Goal: Information Seeking & Learning: Compare options

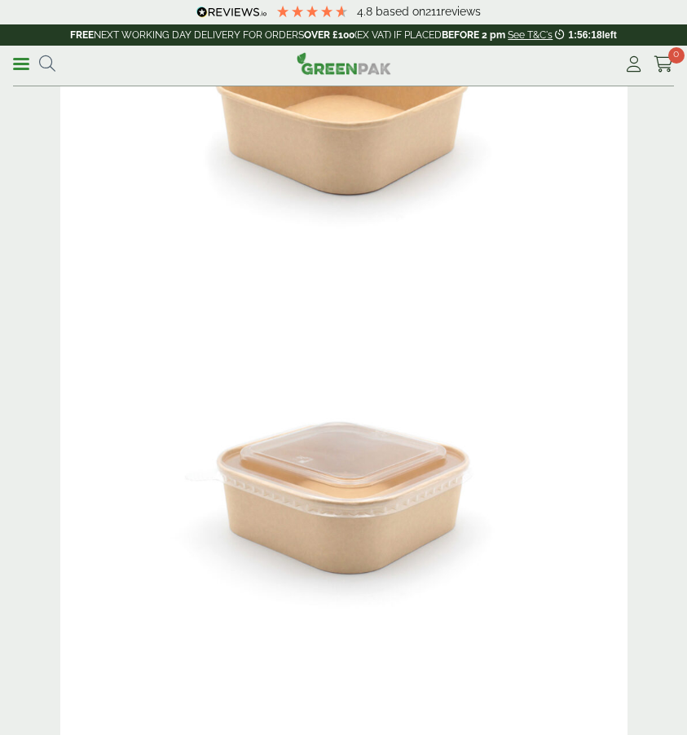
scroll to position [1000, 0]
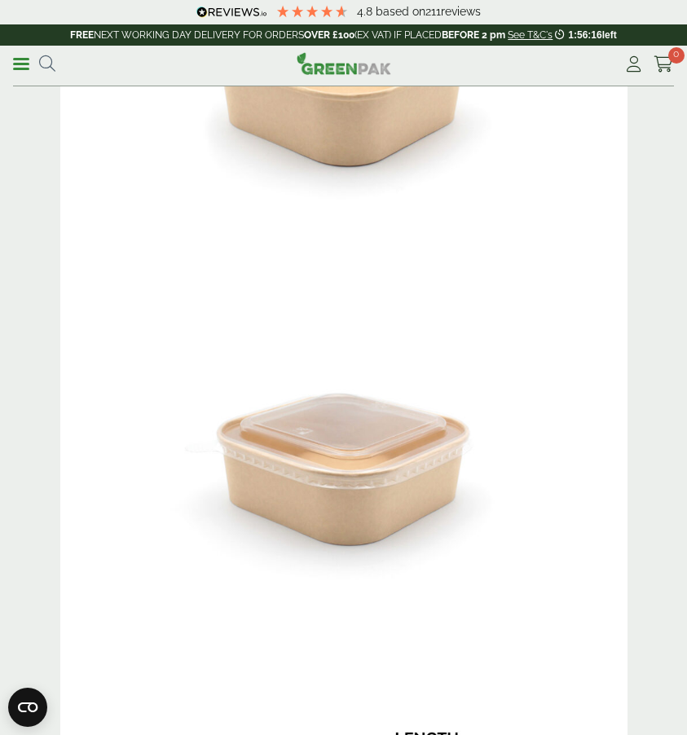
click at [22, 69] on link "Menu" at bounding box center [21, 63] width 16 height 16
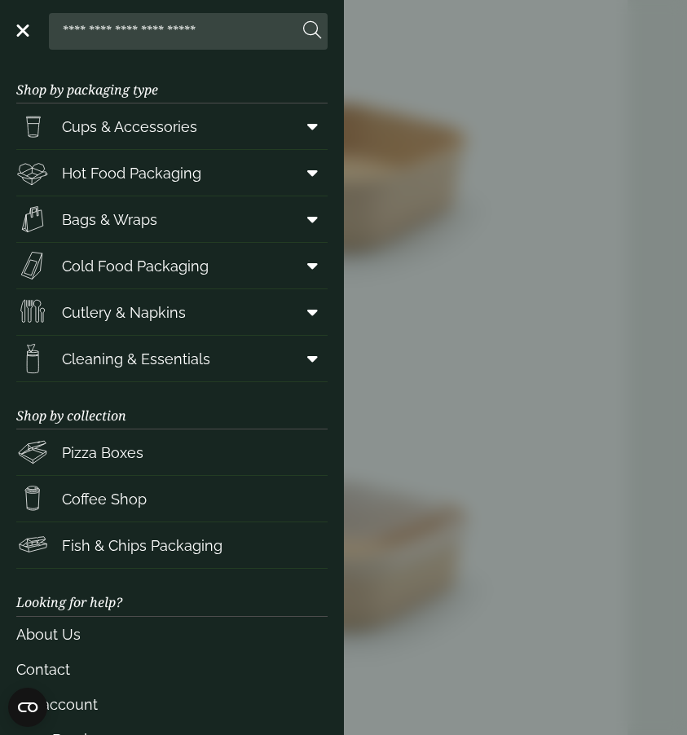
click at [182, 136] on span "Cups & Accessories" at bounding box center [129, 127] width 135 height 22
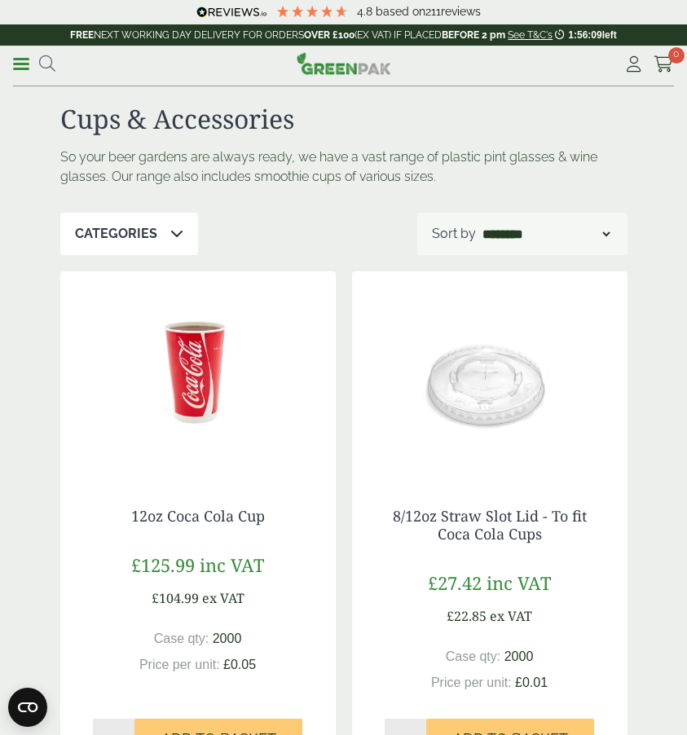
click at [24, 61] on link "Menu" at bounding box center [21, 63] width 16 height 16
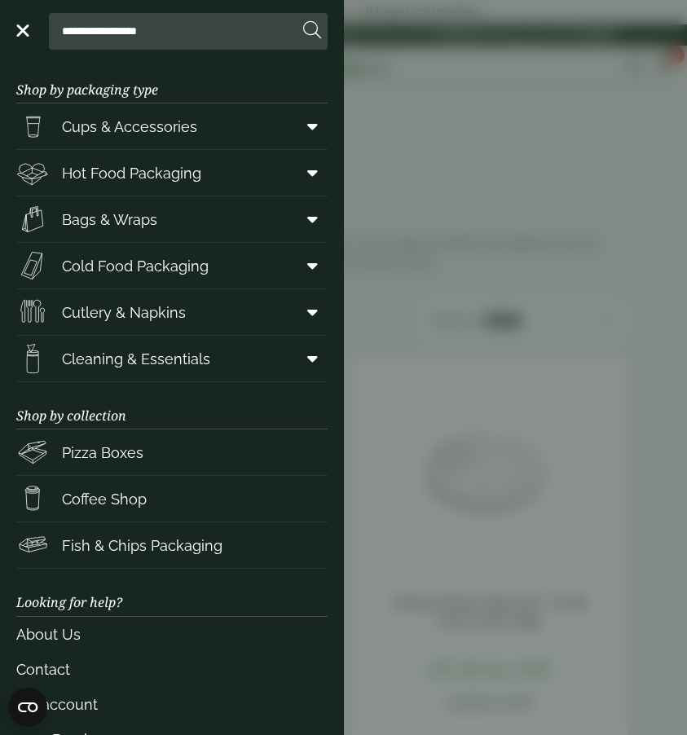
click at [173, 266] on span "Cold Food Packaging" at bounding box center [135, 266] width 147 height 22
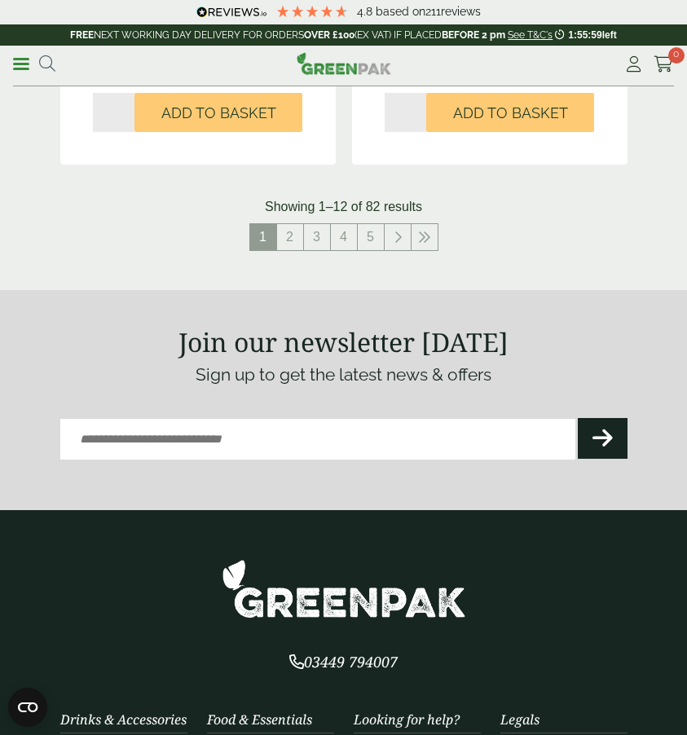
scroll to position [3085, 0]
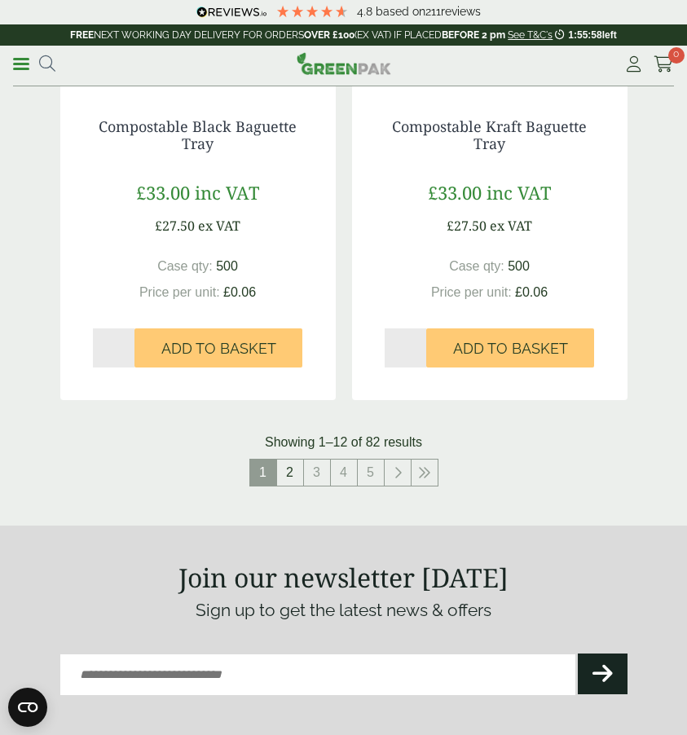
click at [293, 460] on link "2" at bounding box center [290, 473] width 26 height 26
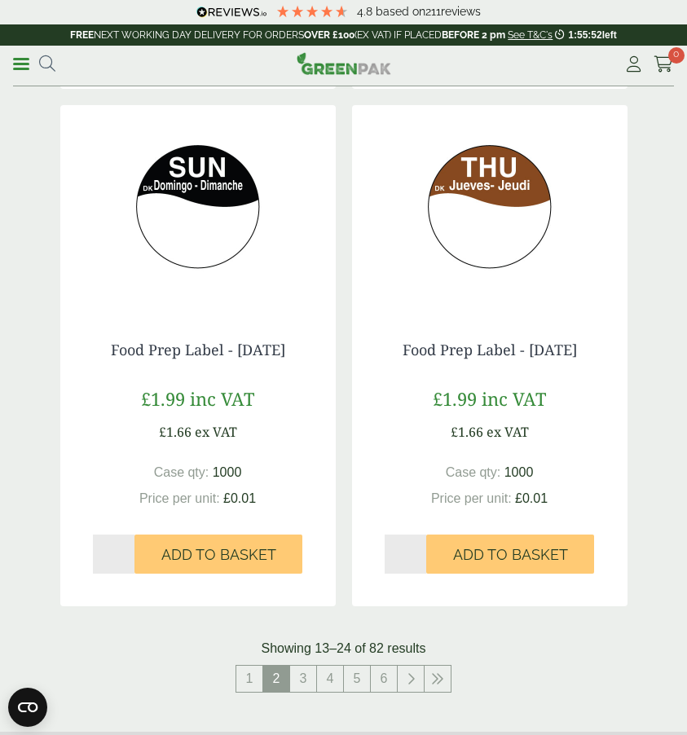
scroll to position [2948, 0]
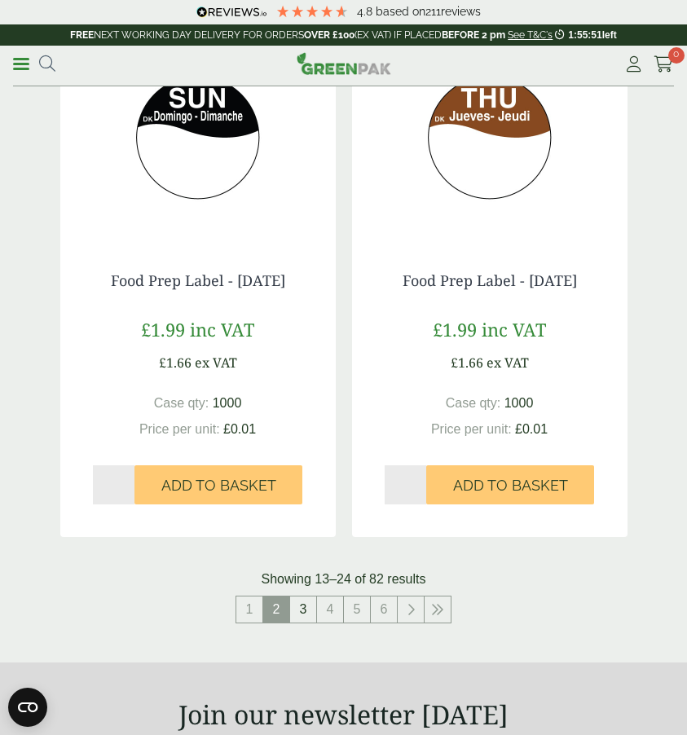
click at [303, 606] on link "3" at bounding box center [303, 609] width 26 height 26
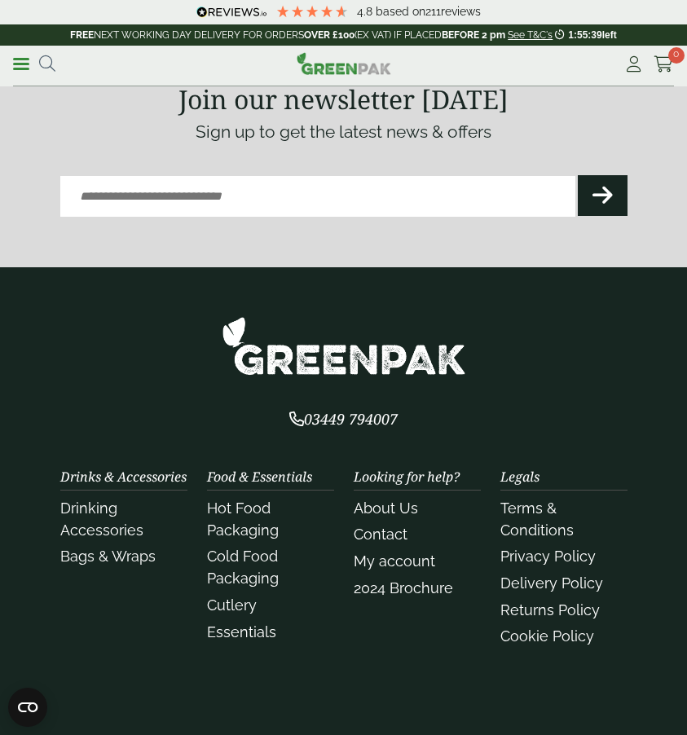
scroll to position [3281, 0]
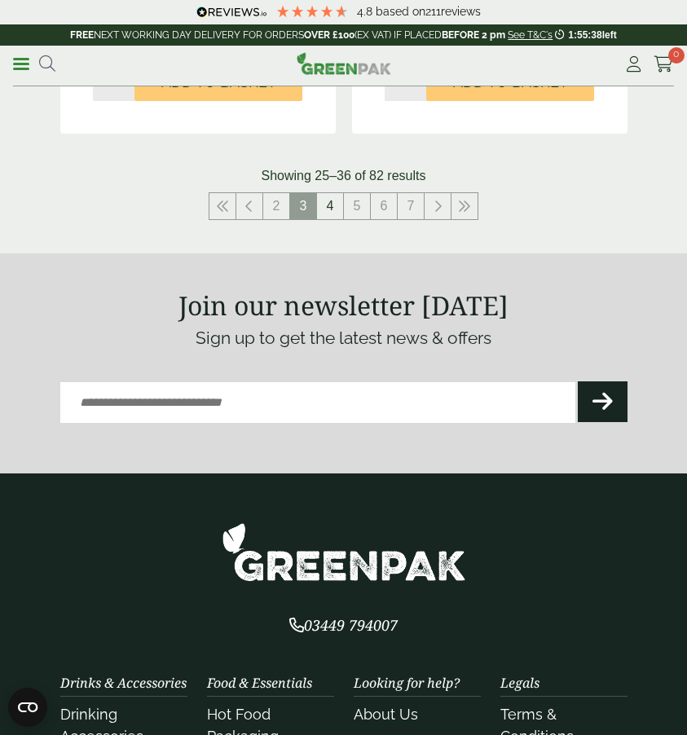
click at [336, 199] on link "4" at bounding box center [330, 206] width 26 height 26
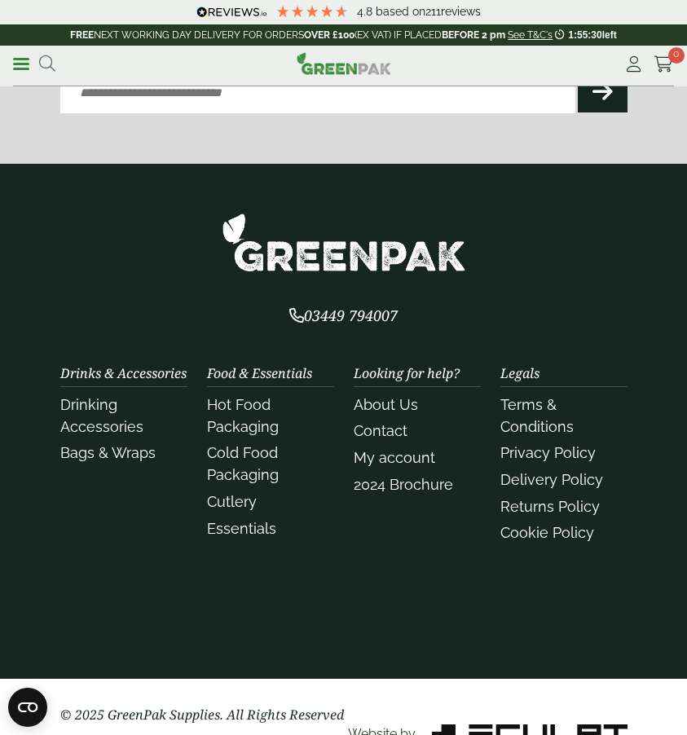
scroll to position [3374, 0]
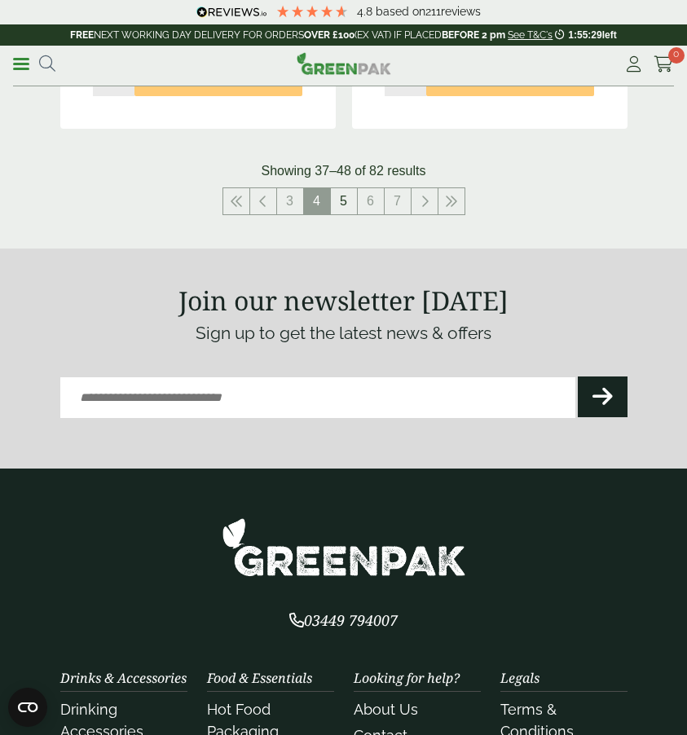
click at [354, 201] on link "5" at bounding box center [344, 201] width 26 height 26
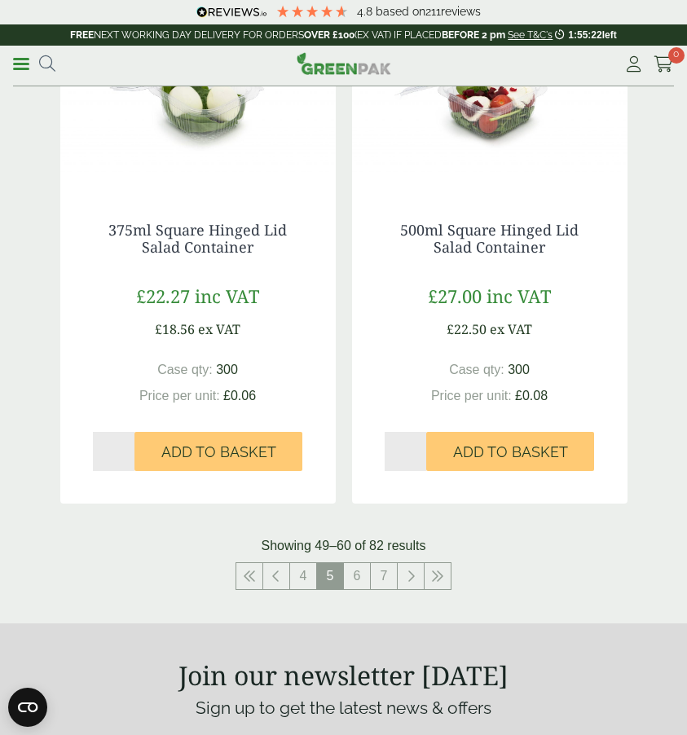
scroll to position [2962, 0]
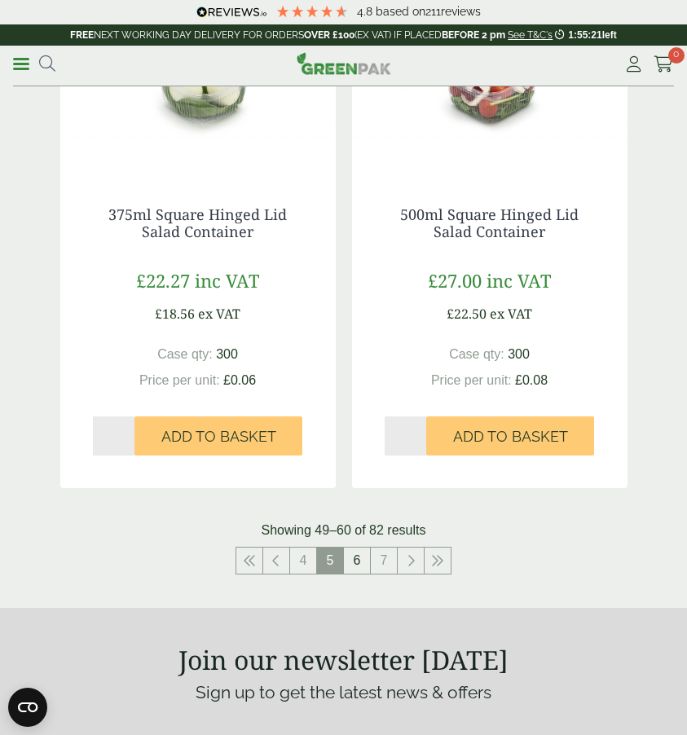
click at [362, 556] on link "6" at bounding box center [357, 561] width 26 height 26
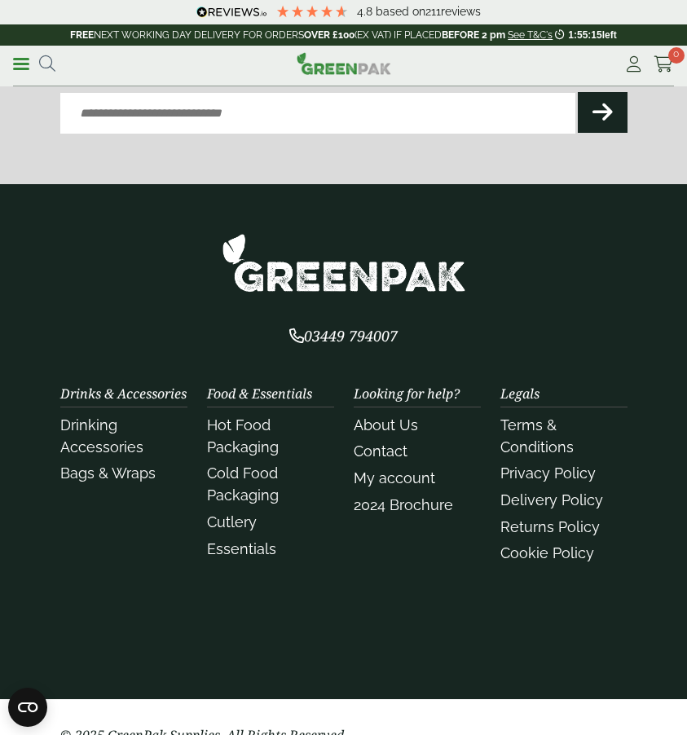
scroll to position [3471, 0]
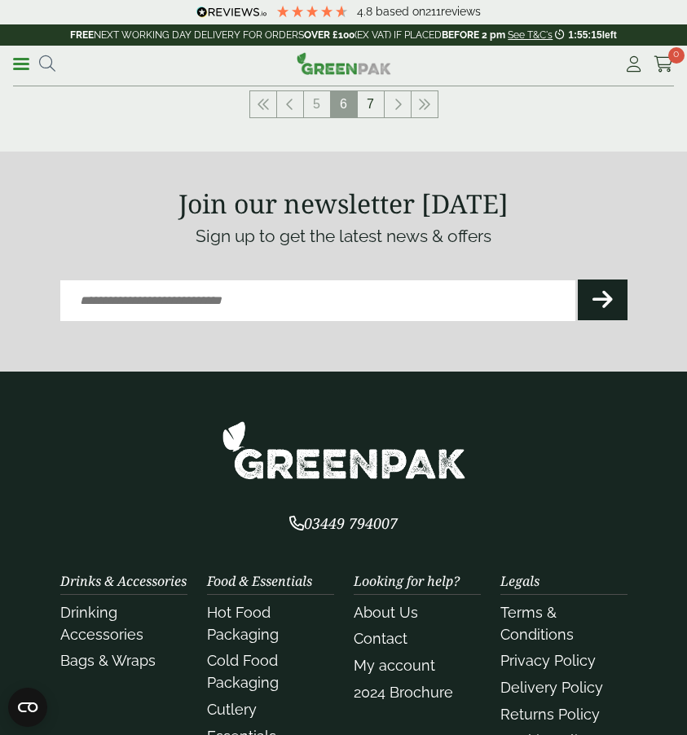
click at [368, 102] on link "7" at bounding box center [371, 104] width 26 height 26
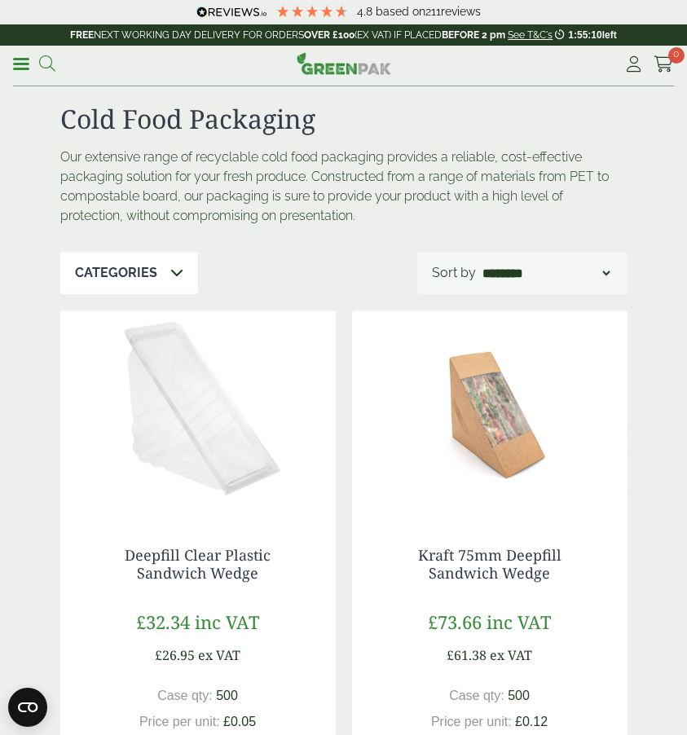
click at [51, 64] on icon at bounding box center [47, 63] width 16 height 16
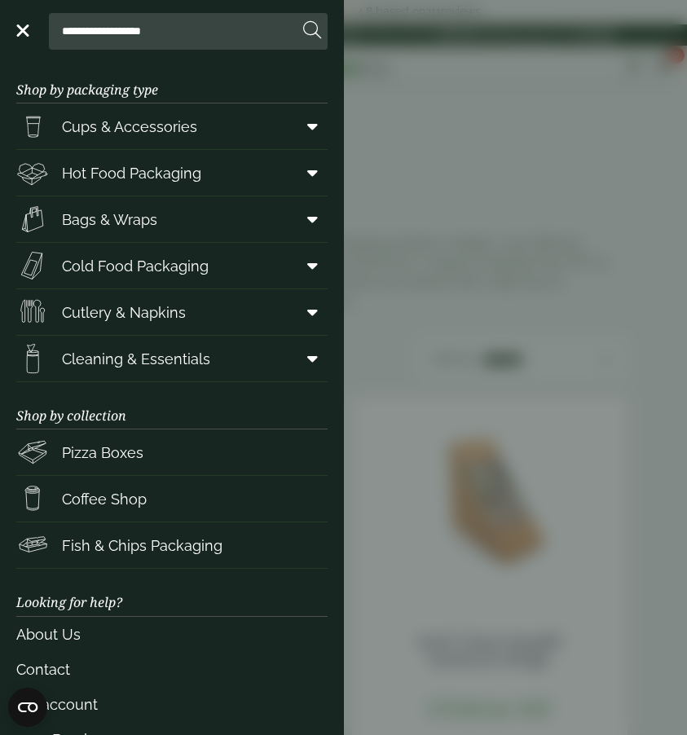
click at [214, 33] on input "**********" at bounding box center [176, 31] width 243 height 34
type input "*"
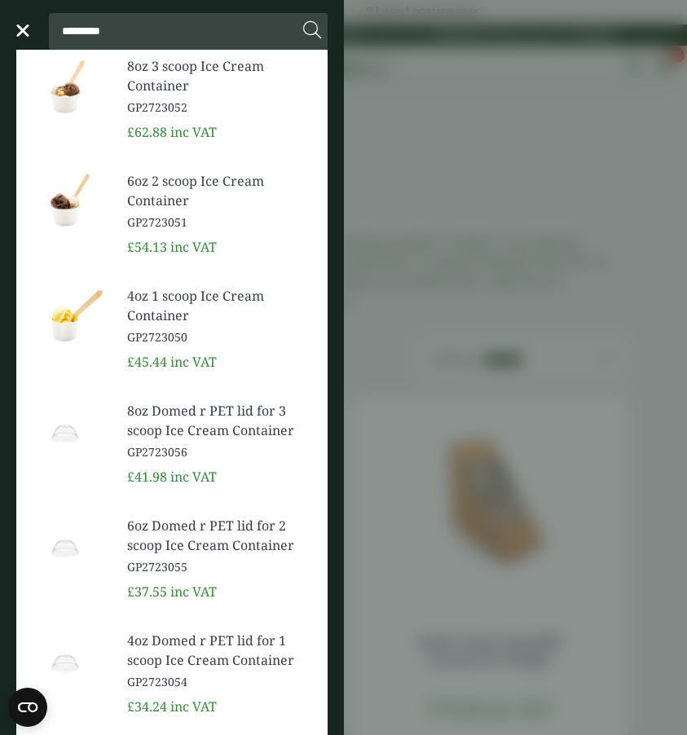
type input "*********"
click at [311, 31] on button at bounding box center [312, 30] width 18 height 21
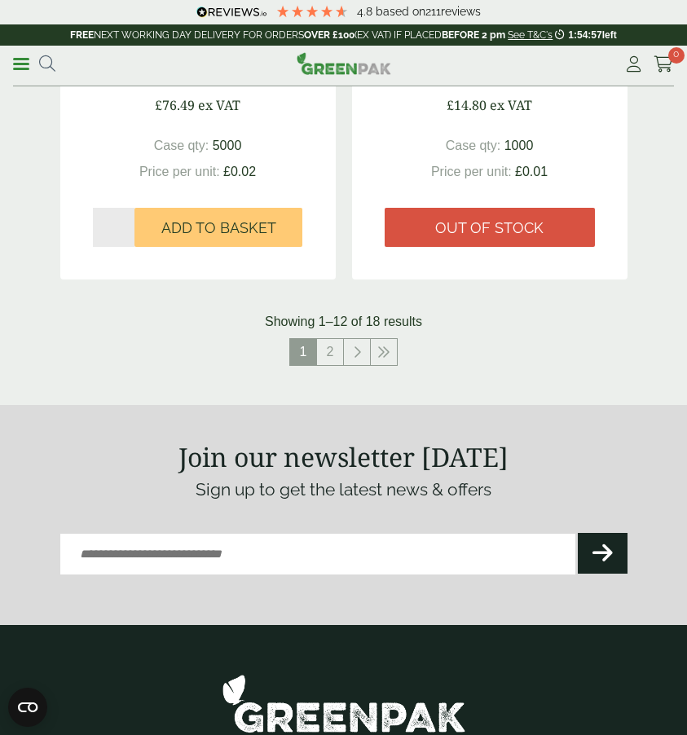
scroll to position [3014, 0]
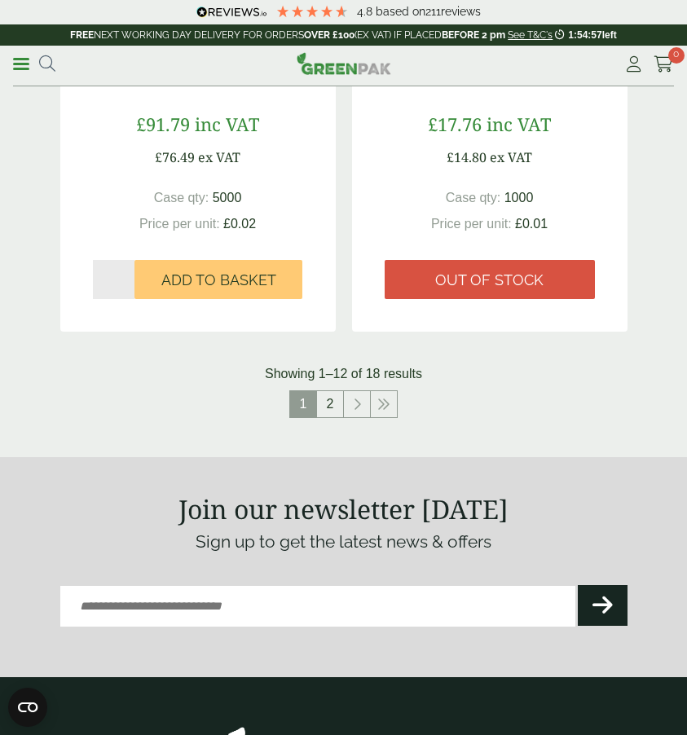
click at [326, 410] on link "2" at bounding box center [330, 404] width 26 height 26
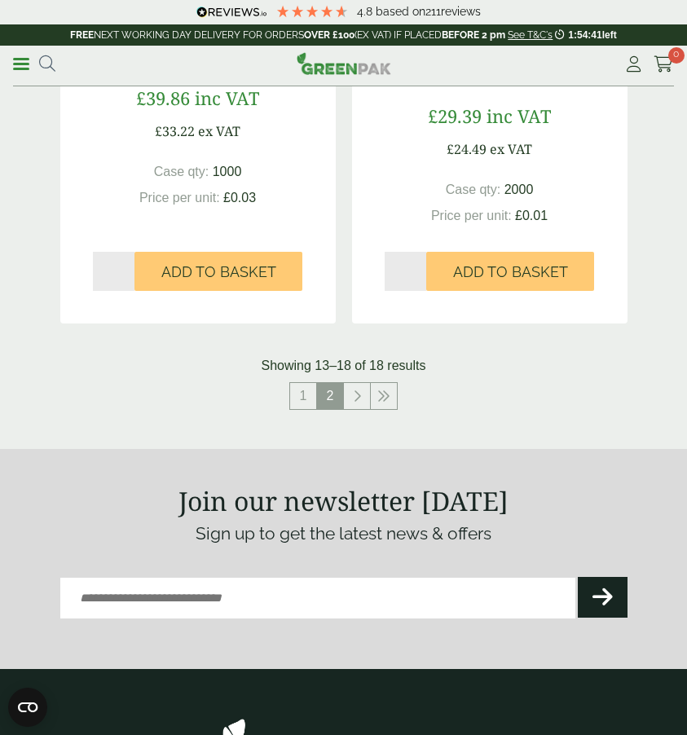
scroll to position [1405, 0]
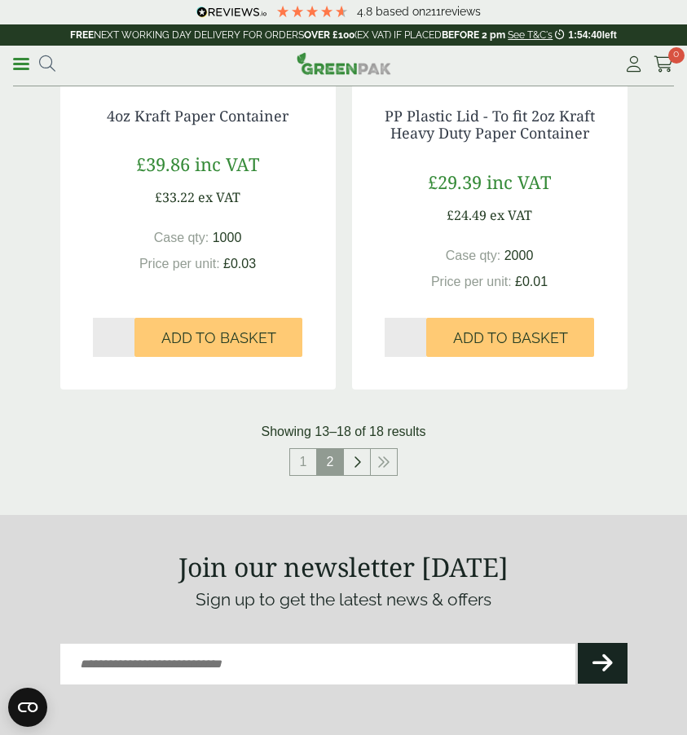
click at [360, 464] on icon at bounding box center [357, 461] width 8 height 13
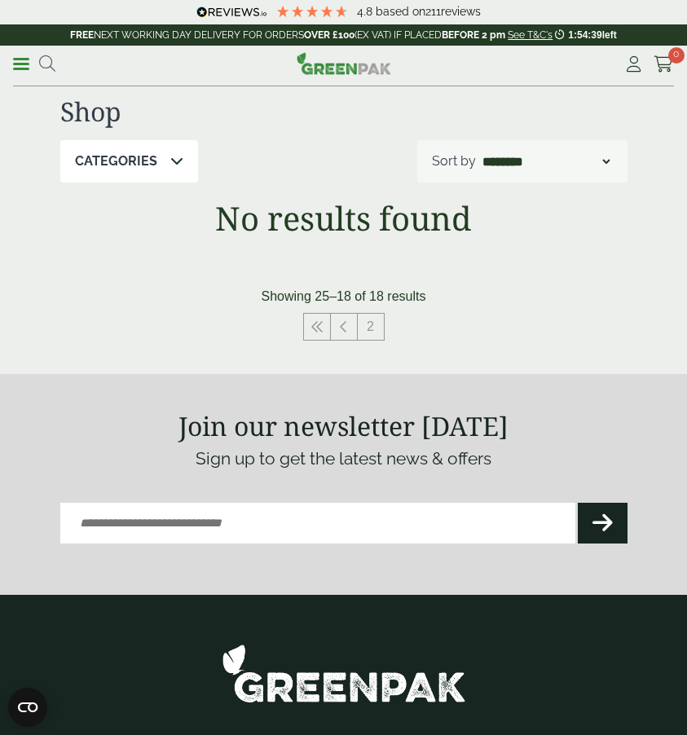
scroll to position [11, 0]
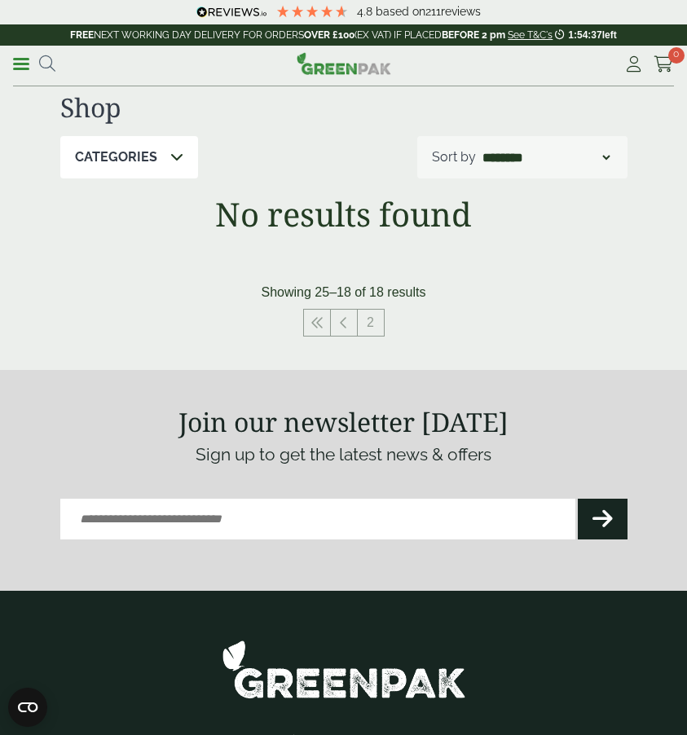
click at [18, 70] on link "Menu" at bounding box center [21, 63] width 16 height 16
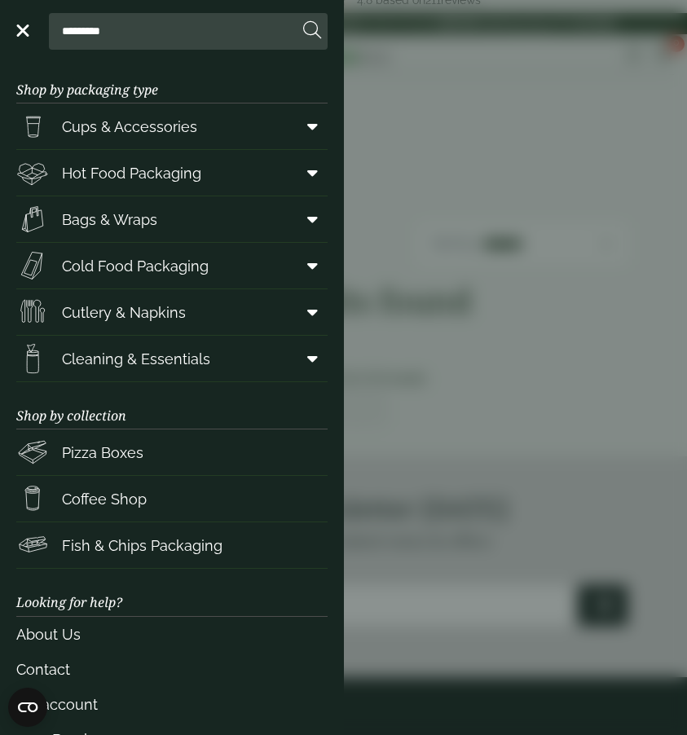
click at [312, 359] on icon at bounding box center [312, 358] width 11 height 16
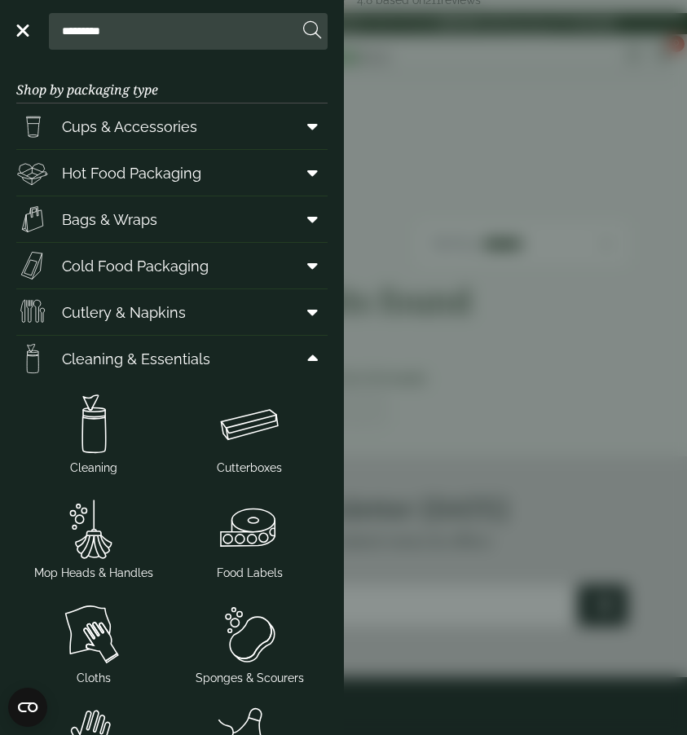
scroll to position [0, 0]
click at [319, 318] on span at bounding box center [309, 312] width 37 height 31
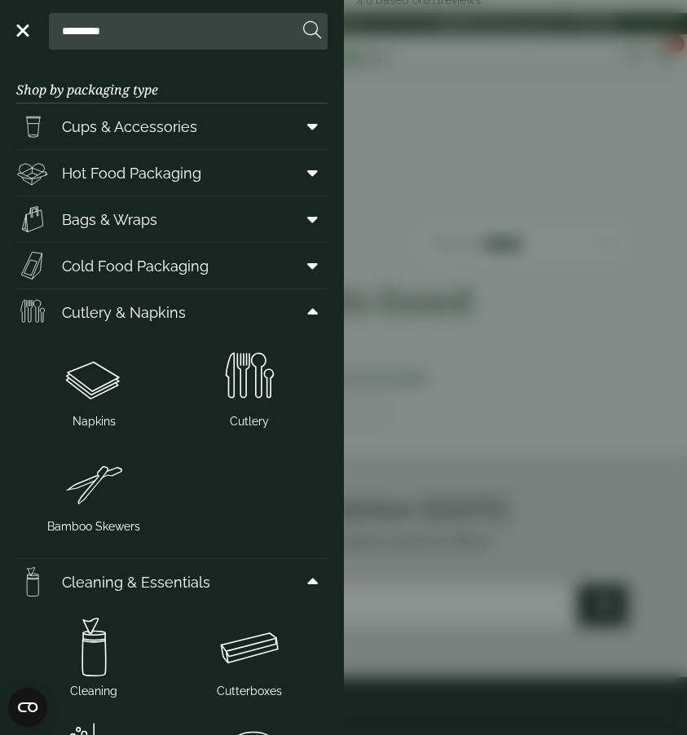
click at [309, 266] on icon at bounding box center [312, 265] width 11 height 16
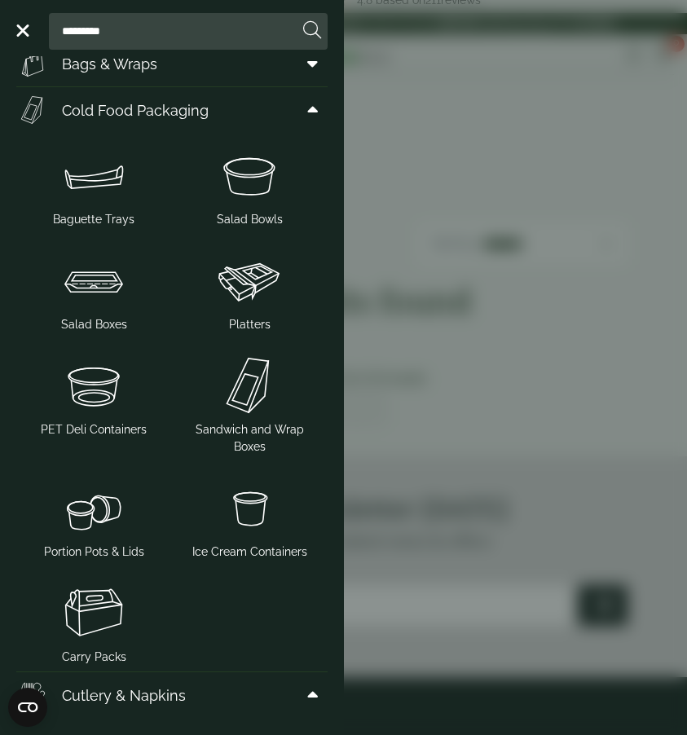
scroll to position [158, 0]
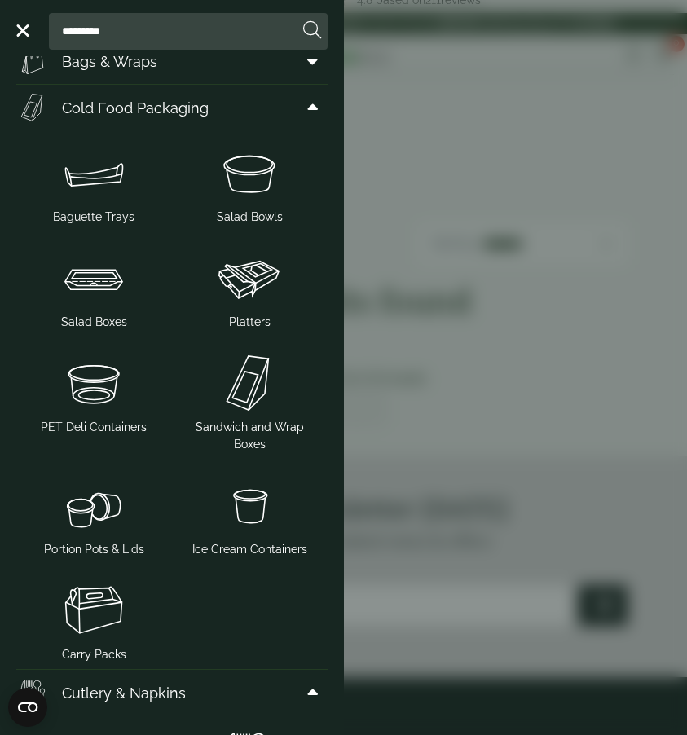
click at [108, 494] on img at bounding box center [94, 505] width 143 height 65
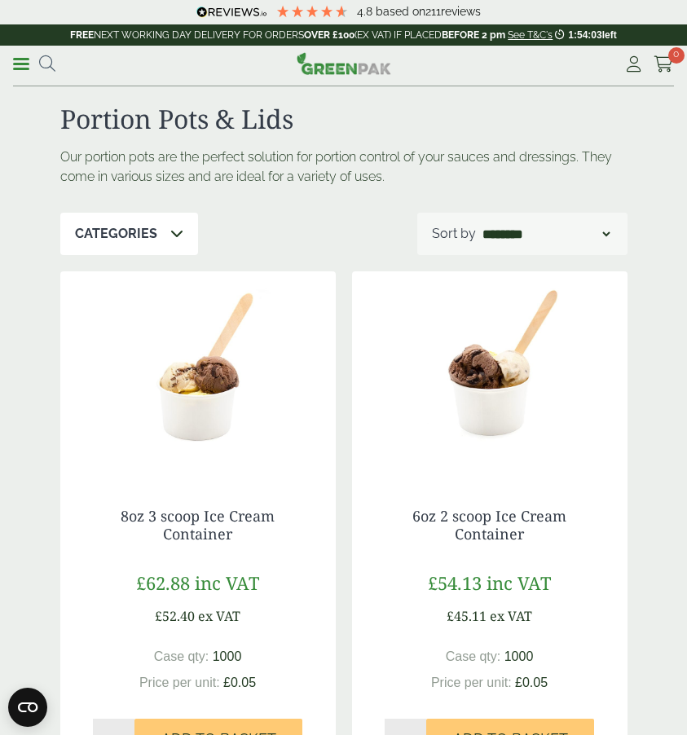
click at [24, 74] on ul "**********" at bounding box center [34, 64] width 42 height 24
click at [24, 70] on link "Menu" at bounding box center [21, 63] width 16 height 16
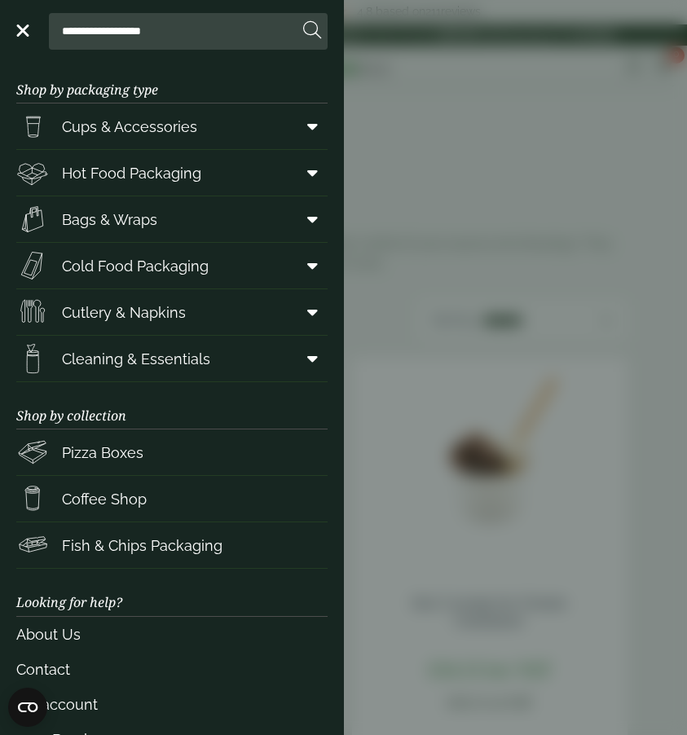
click at [316, 129] on icon at bounding box center [312, 126] width 11 height 16
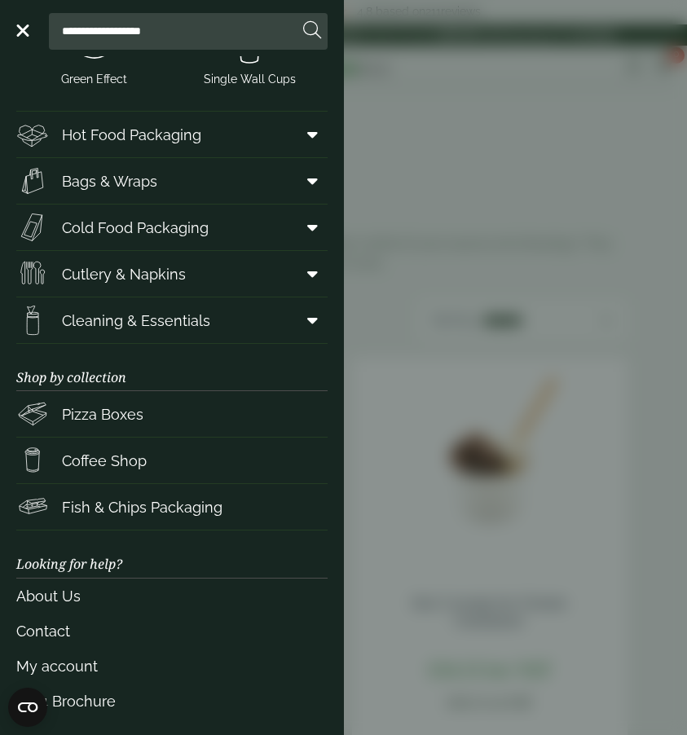
scroll to position [681, 0]
click at [310, 137] on icon at bounding box center [312, 135] width 11 height 16
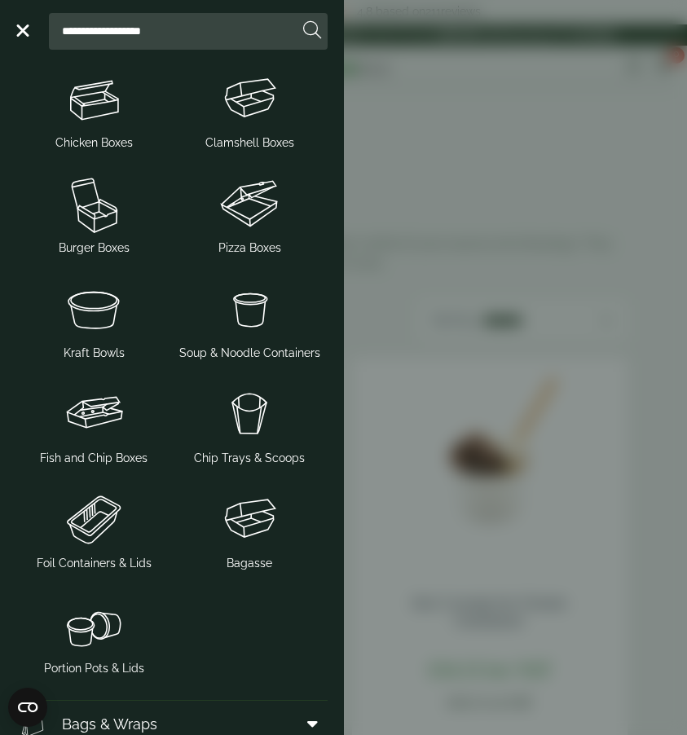
scroll to position [1031, 0]
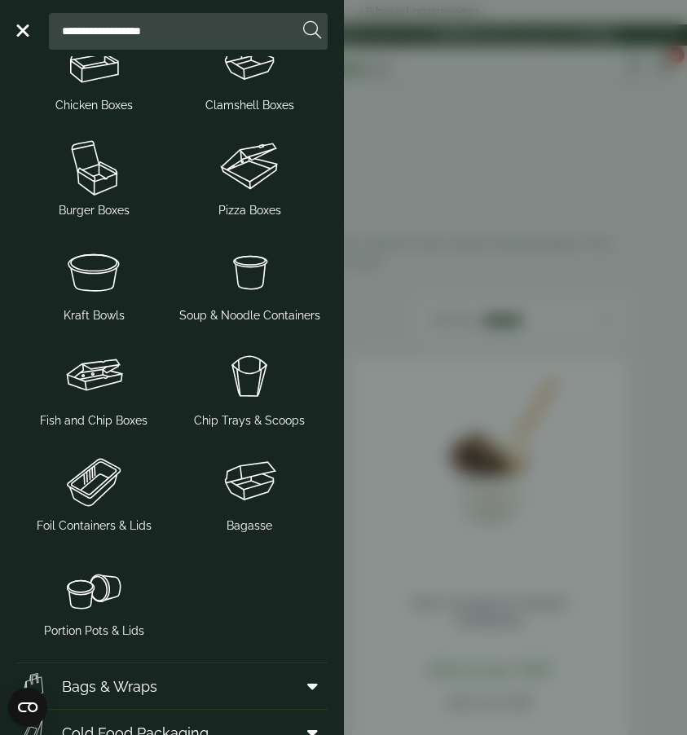
click at [251, 279] on img at bounding box center [249, 271] width 143 height 65
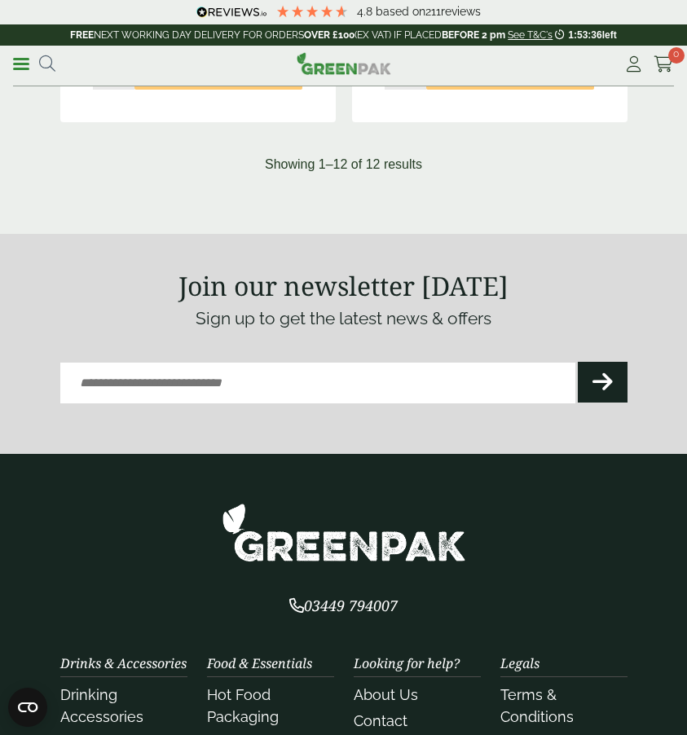
scroll to position [3429, 0]
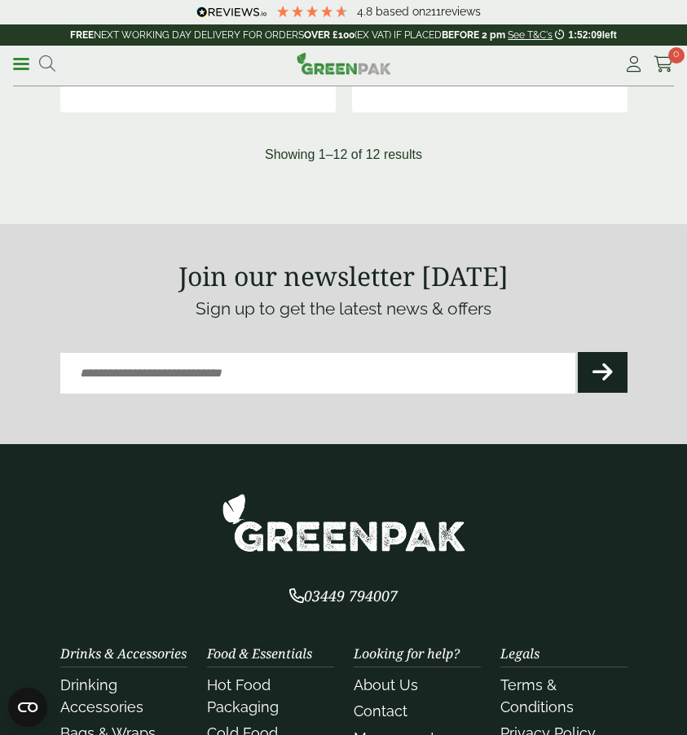
click at [434, 171] on nav at bounding box center [343, 181] width 567 height 20
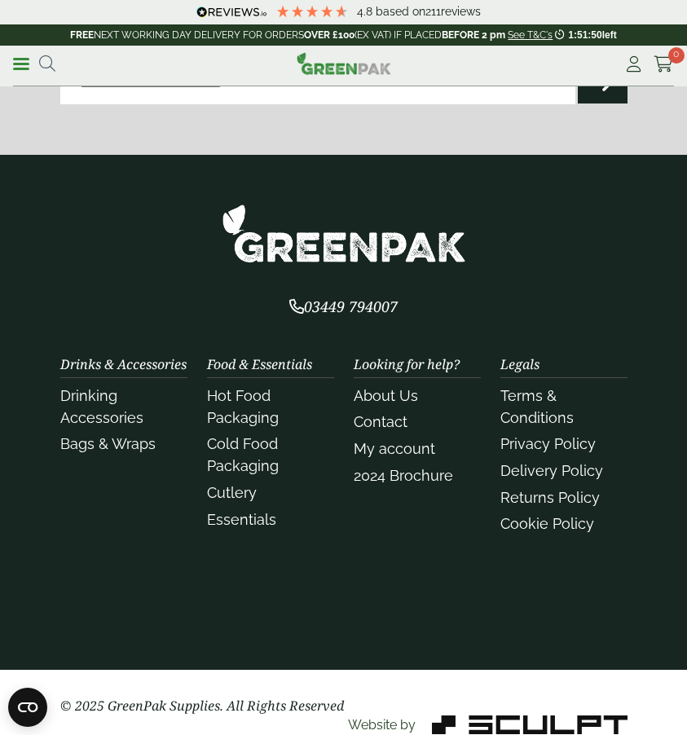
scroll to position [3718, 0]
